Goal: Task Accomplishment & Management: Manage account settings

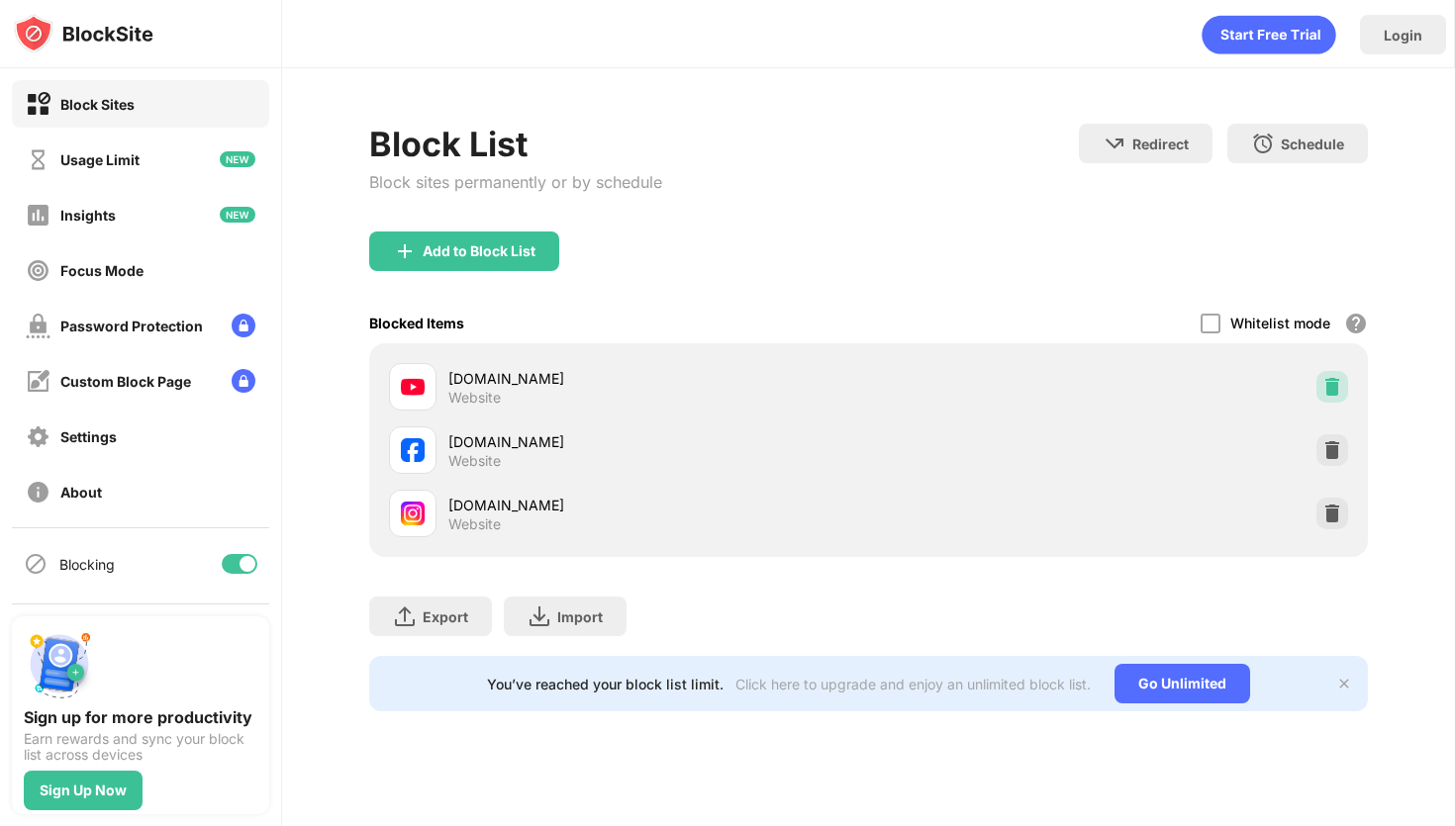
click at [1338, 384] on img at bounding box center [1332, 387] width 20 height 20
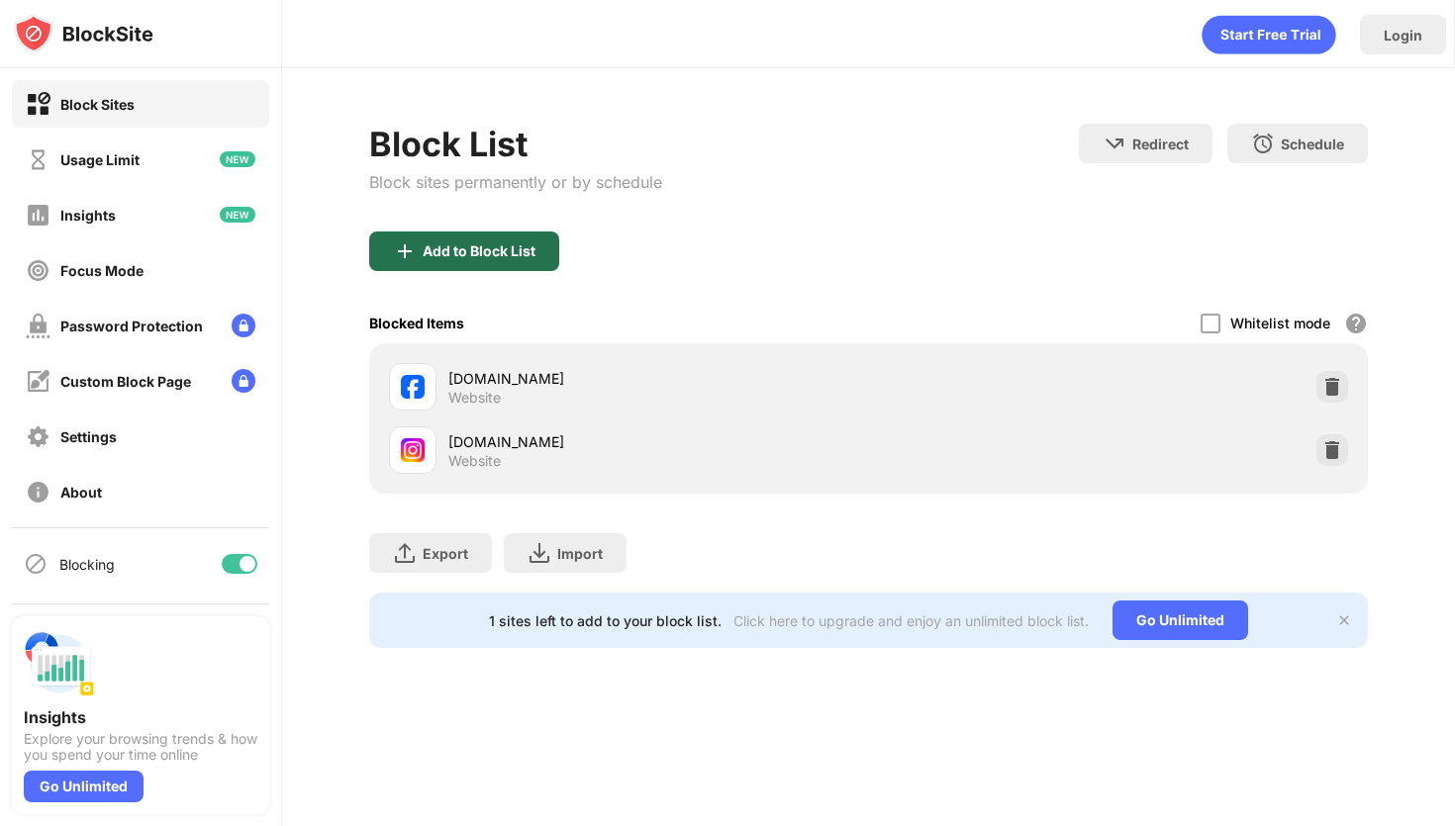
click at [462, 253] on div "Add to Block List" at bounding box center [479, 251] width 113 height 16
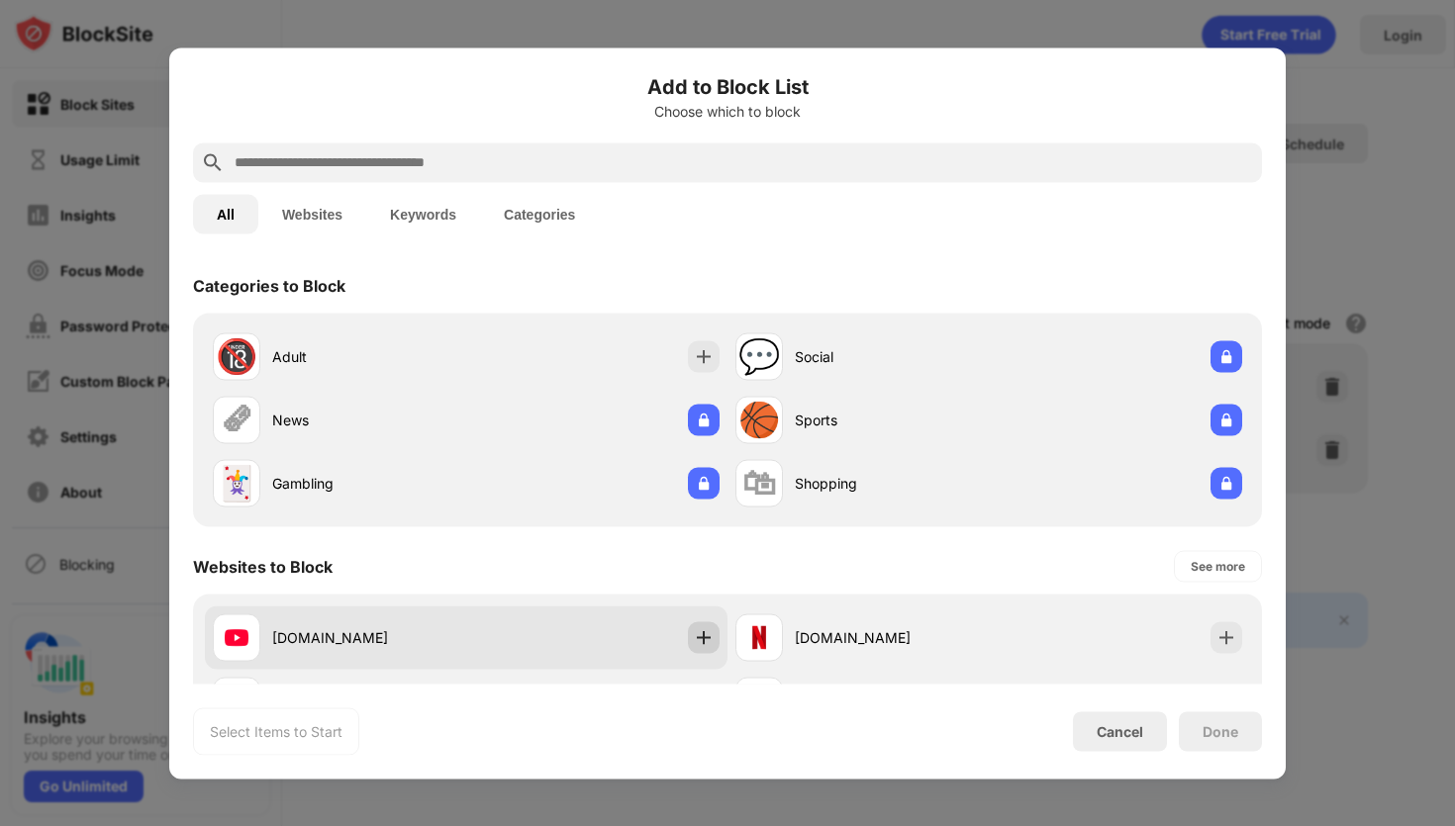
click at [706, 629] on img at bounding box center [704, 638] width 20 height 20
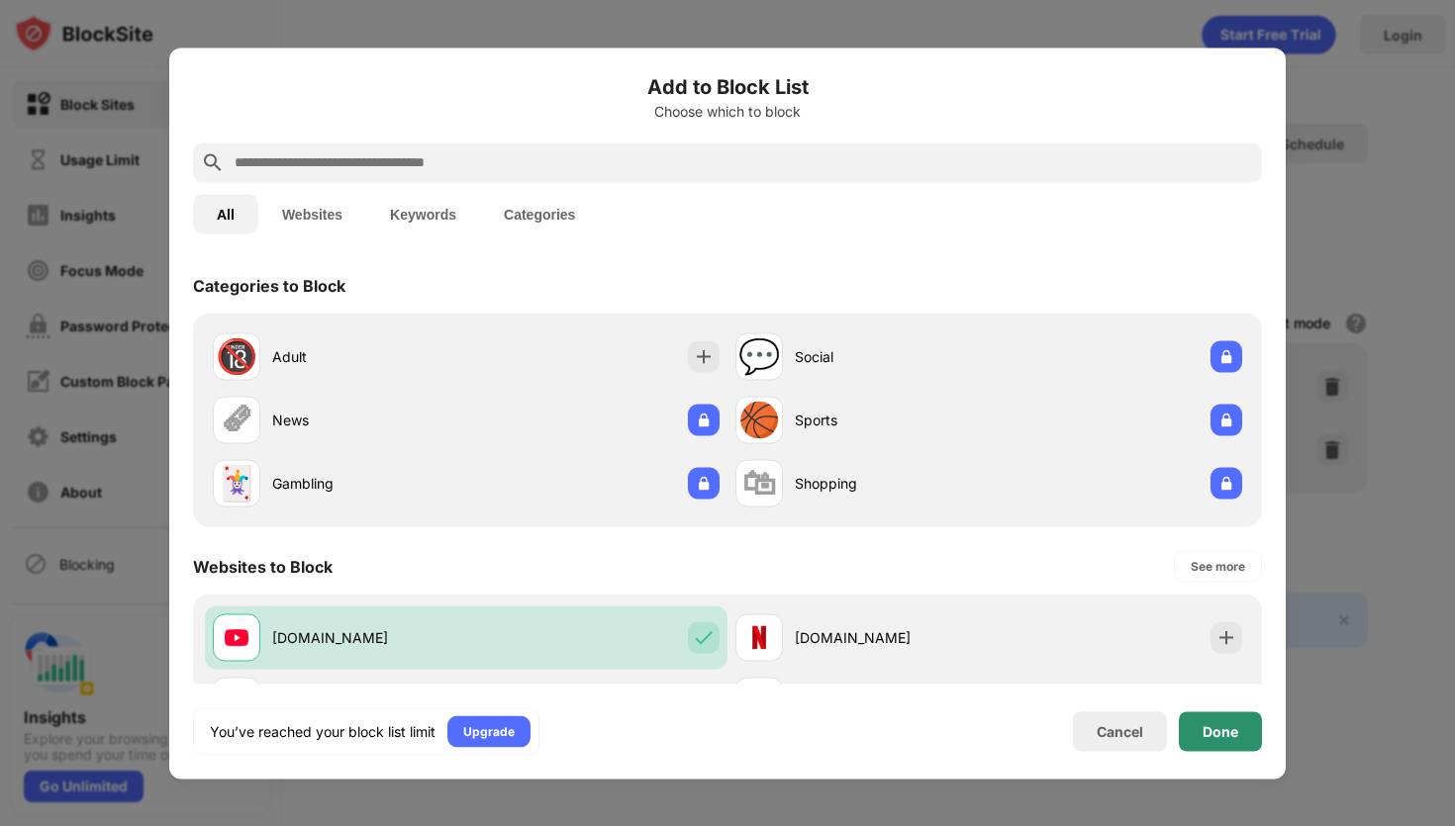
click at [1243, 739] on div "Done" at bounding box center [1220, 732] width 83 height 40
